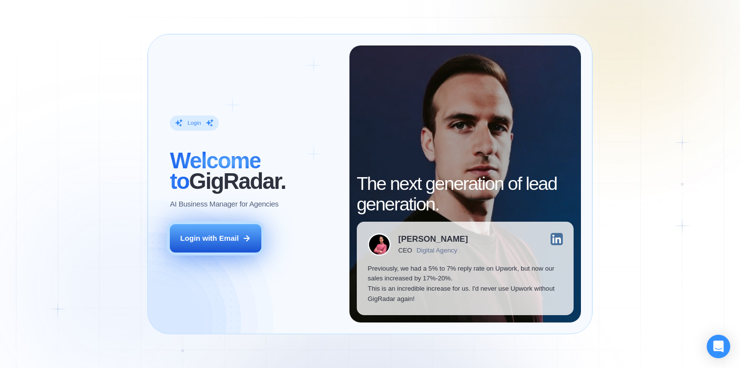
click at [216, 246] on button "Login with Email" at bounding box center [216, 238] width 92 height 29
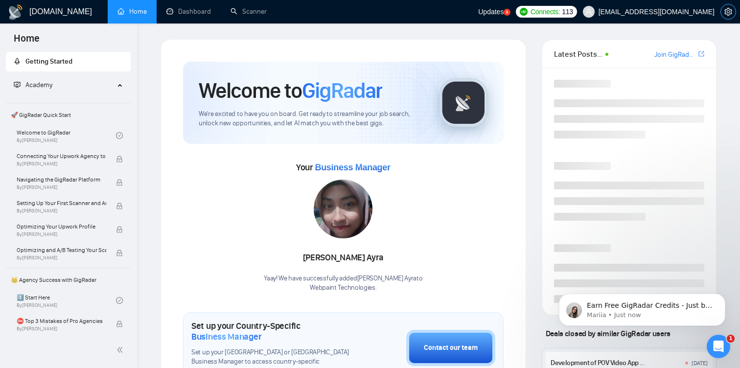
click at [724, 11] on icon "setting" at bounding box center [728, 12] width 8 height 8
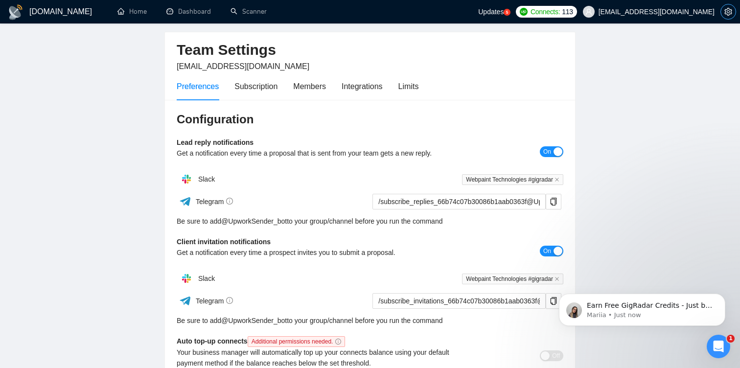
scroll to position [33, 0]
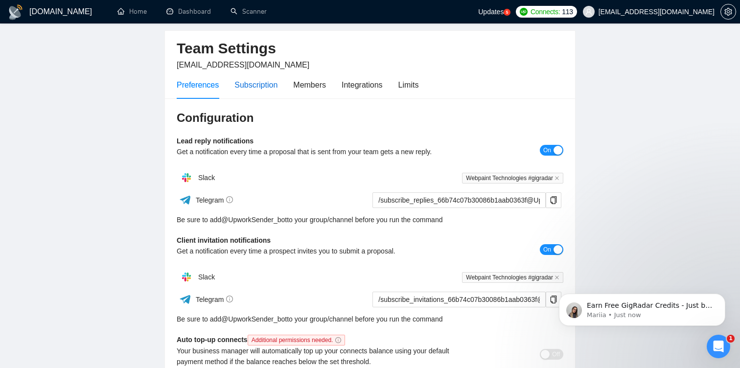
click at [273, 87] on div "Subscription" at bounding box center [255, 85] width 43 height 12
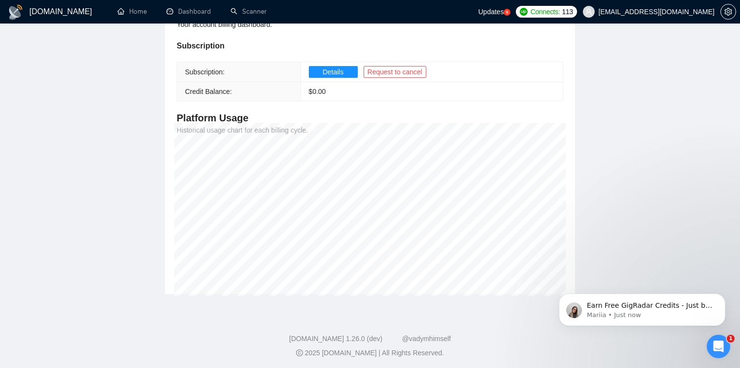
scroll to position [142, 0]
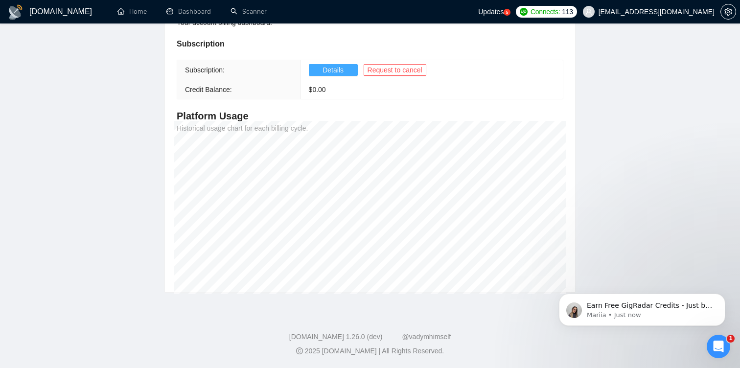
click at [331, 71] on span "Details" at bounding box center [333, 70] width 21 height 11
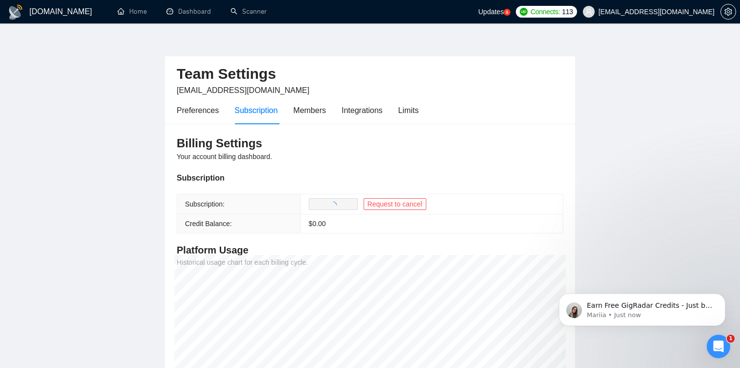
scroll to position [7, 0]
